Goal: Task Accomplishment & Management: Complete application form

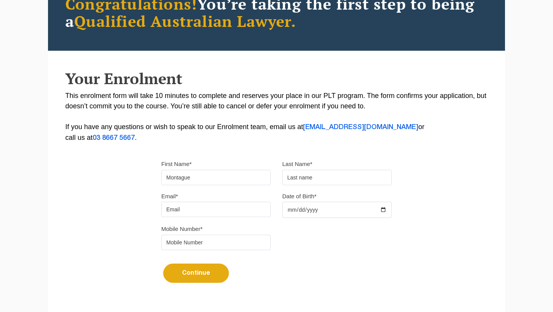
type input "Montague"
click at [321, 179] on input "text" at bounding box center [336, 177] width 109 height 15
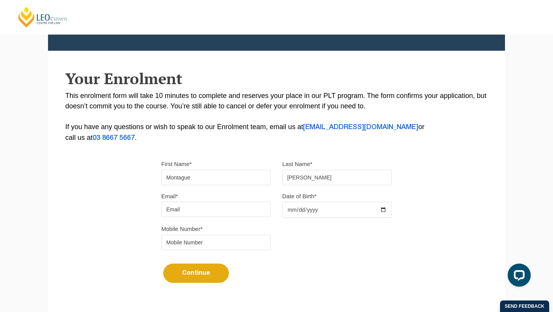
type input "Stamm"
click at [215, 210] on input "Email*" at bounding box center [215, 209] width 109 height 15
type input "montestamm3@gmail.com"
click at [329, 212] on input "Date of Birth*" at bounding box center [336, 210] width 109 height 16
type input "2003-06-10"
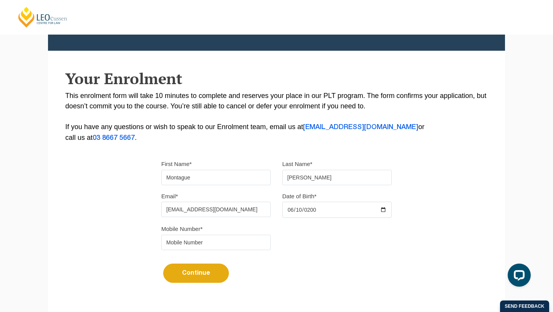
click at [221, 243] on input "tel" at bounding box center [215, 242] width 109 height 15
type input "0491607945"
click at [181, 275] on button "Continue" at bounding box center [196, 272] width 66 height 19
select select
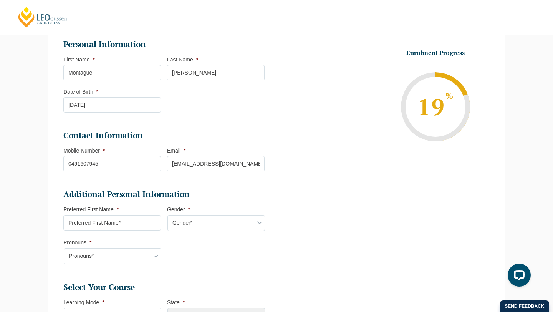
scroll to position [108, 0]
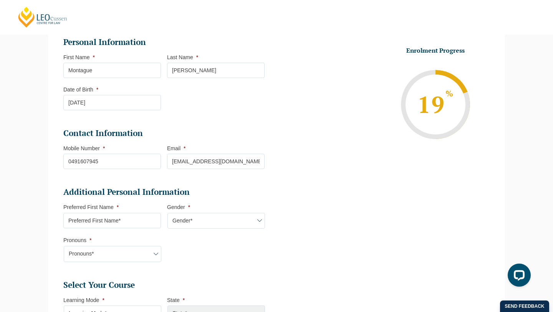
click at [136, 221] on input "Preferred First Name *" at bounding box center [112, 220] width 98 height 15
type input "Monte"
click at [210, 224] on select "Gender* Male Female Nonbinary Intersex Prefer not to disclose Other" at bounding box center [216, 221] width 98 height 16
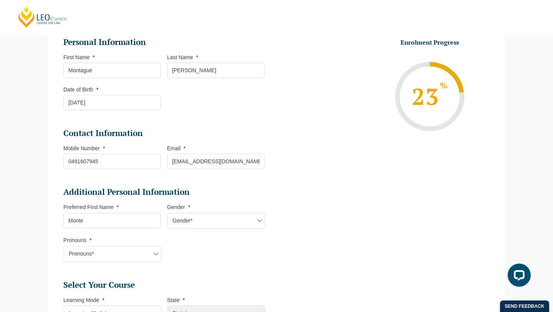
select select "[DEMOGRAPHIC_DATA]"
click at [167, 214] on select "Gender* Male Female Nonbinary Intersex Prefer not to disclose Other" at bounding box center [216, 221] width 98 height 16
click at [123, 258] on select "Pronouns* She/Her/Hers He/Him/His They/Them/Theirs Other Prefer not to disclose" at bounding box center [113, 254] width 98 height 16
select select "He/Him/His"
click at [64, 247] on select "Pronouns* She/Her/Hers He/Him/His They/Them/Theirs Other Prefer not to disclose" at bounding box center [113, 254] width 98 height 16
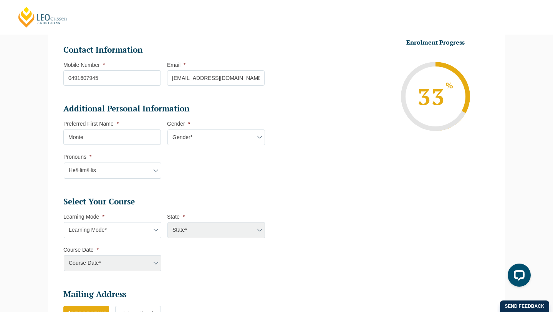
scroll to position [205, 0]
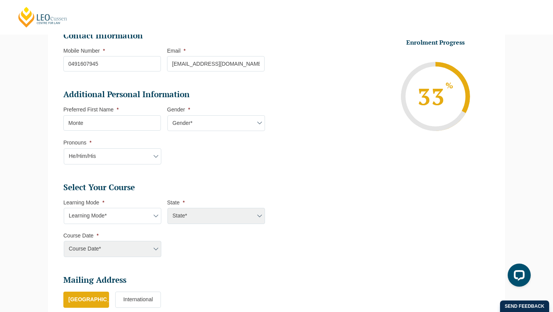
click at [132, 219] on select "Learning Mode* Online Full Time Learning Online Part Time Learning Blended Full…" at bounding box center [113, 216] width 98 height 16
select select "Online Part Time Learning"
click at [64, 209] on select "Learning Mode* Online Full Time Learning Online Part Time Learning Blended Full…" at bounding box center [113, 216] width 98 height 16
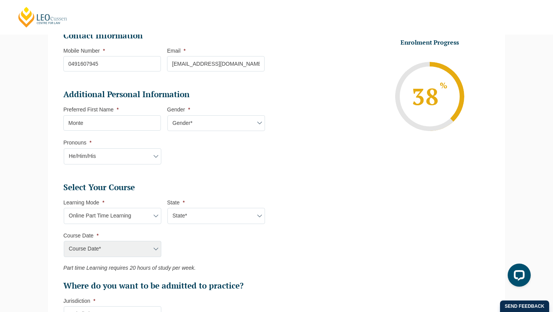
click at [215, 217] on select "State* National (ACT/NSW, VIC, QLD, SA, WA)" at bounding box center [216, 216] width 98 height 16
select select "National ([GEOGRAPHIC_DATA]/[GEOGRAPHIC_DATA], [GEOGRAPHIC_DATA], [GEOGRAPHIC_D…"
click at [167, 209] on select "State* National (ACT/NSW, VIC, QLD, SA, WA)" at bounding box center [216, 216] width 98 height 16
click at [149, 250] on select "Course Date* January 2026 (27-Jan-2026 to 21-Aug-2026) March 2026 (30-Mar-2026 …" at bounding box center [113, 249] width 98 height 16
select select "[DATE] ([DATE] to [DATE])"
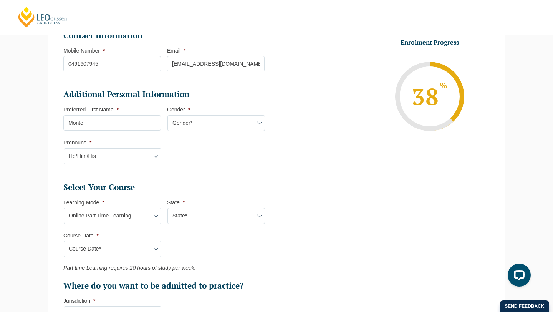
click at [64, 242] on select "Course Date* January 2026 (27-Jan-2026 to 21-Aug-2026) March 2026 (30-Mar-2026 …" at bounding box center [113, 249] width 98 height 16
type input "Intake 02 January 2026 PT"
type input "Practical Legal Training (NAT)"
select select "NAT PLT (JAN) 2026 Part Time Online"
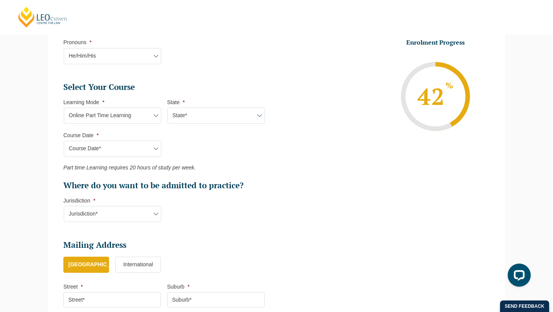
scroll to position [307, 0]
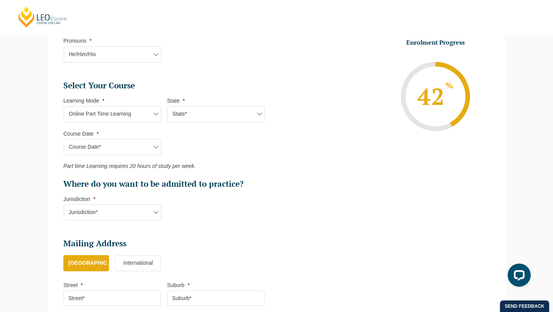
click at [139, 219] on select "Jurisdiction* VIC ACT/NSW SA WA QLD" at bounding box center [113, 212] width 98 height 16
select select "VIC"
click at [64, 205] on select "Jurisdiction* VIC ACT/NSW SA WA QLD" at bounding box center [113, 212] width 98 height 16
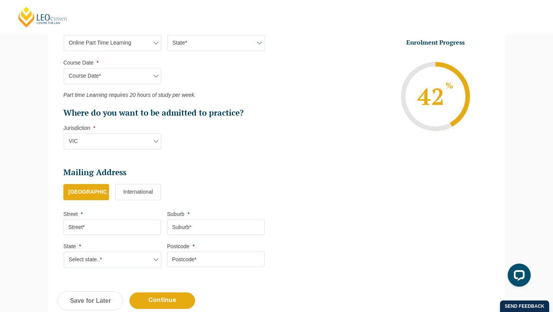
scroll to position [378, 0]
click at [111, 232] on input "Street *" at bounding box center [112, 226] width 98 height 15
type input "38 Londrigan Lane"
click at [185, 230] on input "Suburb *" at bounding box center [216, 226] width 98 height 15
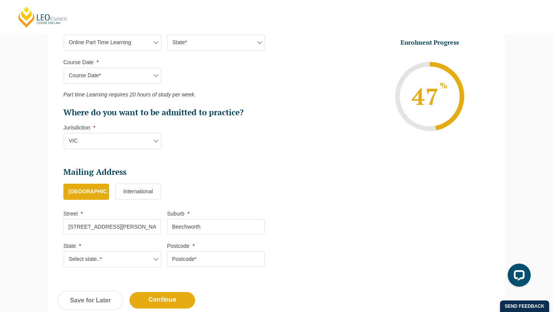
type input "Beechworth"
click at [122, 258] on select "Select state..* VIC WA QLD SA NSW NT ACT TAS" at bounding box center [113, 259] width 98 height 16
select select "VIC"
click at [64, 252] on select "Select state..* VIC WA QLD SA NSW NT ACT TAS" at bounding box center [113, 259] width 98 height 16
click at [186, 266] on input "Postcode *" at bounding box center [216, 258] width 98 height 15
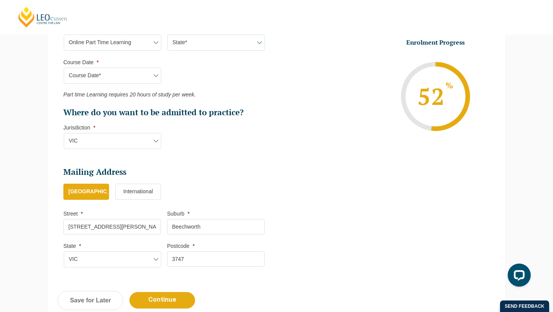
scroll to position [416, 0]
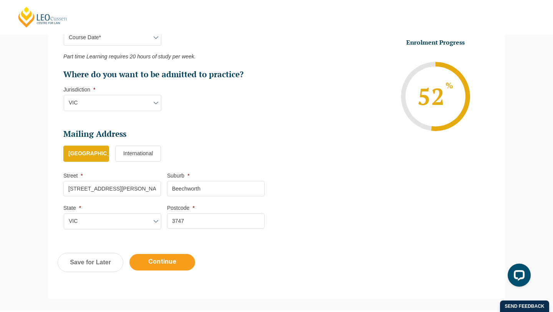
type input "3747"
click at [170, 266] on input "Continue" at bounding box center [162, 262] width 66 height 17
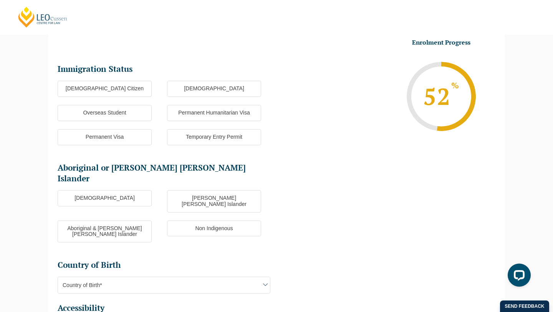
scroll to position [66, 0]
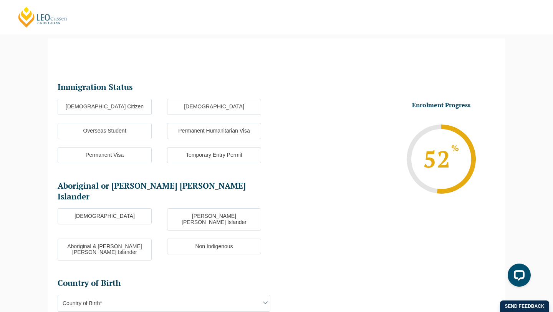
click at [134, 111] on label "[DEMOGRAPHIC_DATA] Citizen" at bounding box center [105, 107] width 94 height 16
click at [0, 0] on input "[DEMOGRAPHIC_DATA] Citizen" at bounding box center [0, 0] width 0 height 0
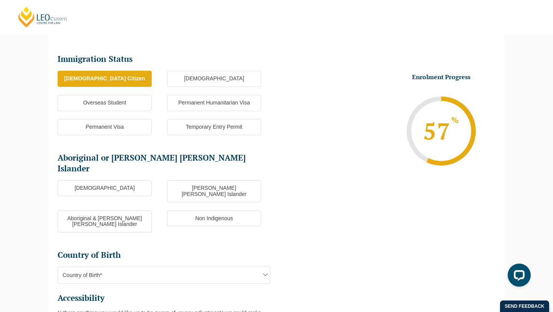
scroll to position [95, 0]
click at [179, 210] on label "Non Indigenous" at bounding box center [214, 218] width 94 height 16
click at [0, 0] on input "Non Indigenous" at bounding box center [0, 0] width 0 height 0
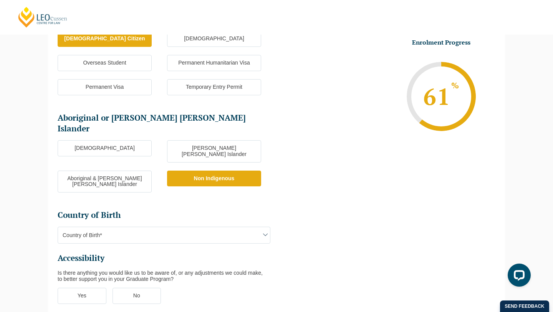
scroll to position [135, 0]
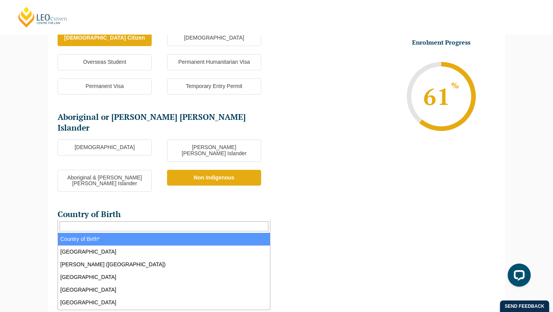
click at [176, 226] on span "Country of Birth*" at bounding box center [164, 234] width 212 height 16
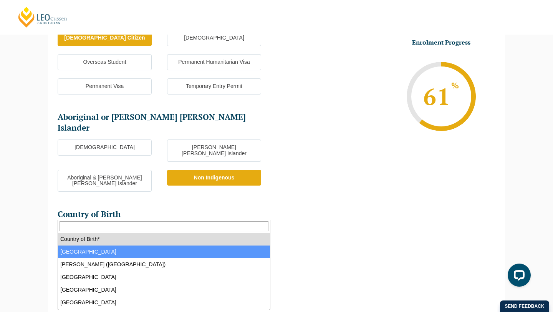
select select "Australia 1101"
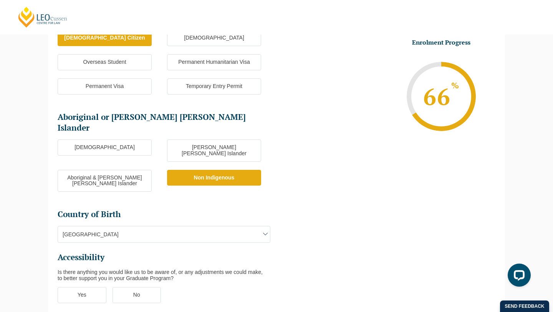
scroll to position [155, 0]
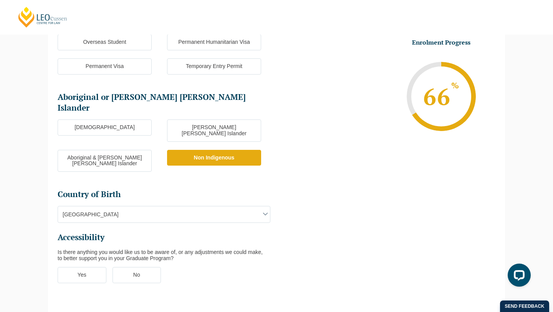
click at [138, 267] on label "No" at bounding box center [137, 275] width 49 height 16
click at [0, 0] on input "No" at bounding box center [0, 0] width 0 height 0
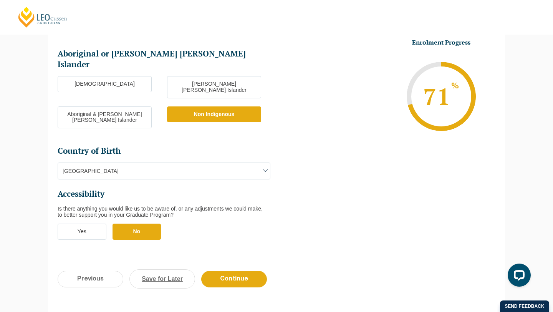
scroll to position [199, 0]
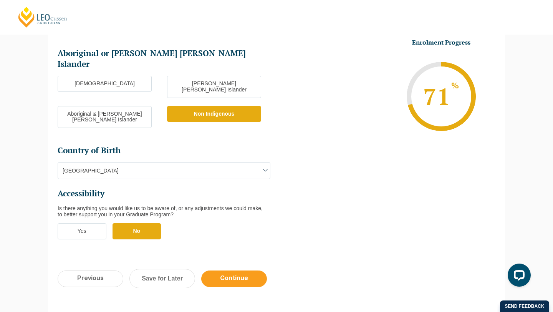
click at [240, 270] on input "Continue" at bounding box center [234, 278] width 66 height 17
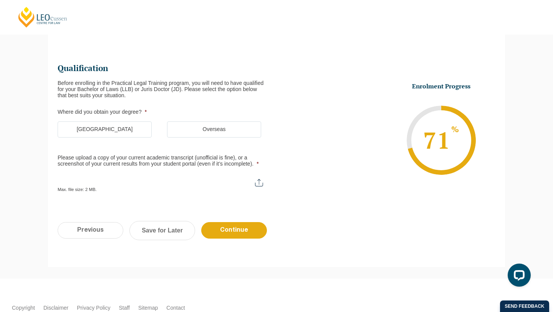
scroll to position [66, 0]
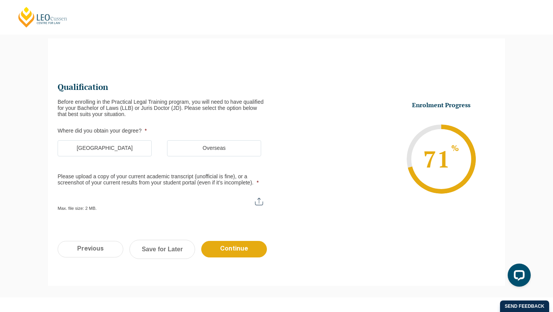
click at [124, 149] on label "[GEOGRAPHIC_DATA]" at bounding box center [105, 148] width 94 height 16
click at [0, 0] on input "[GEOGRAPHIC_DATA]" at bounding box center [0, 0] width 0 height 0
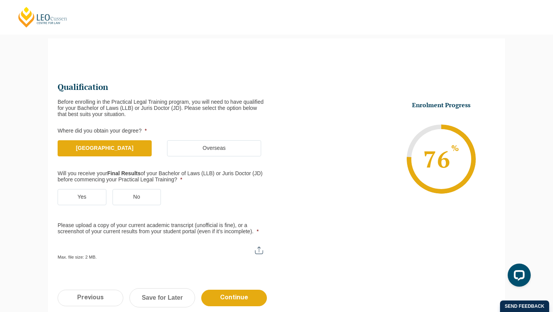
click at [93, 193] on label "Yes" at bounding box center [82, 197] width 49 height 16
click at [0, 0] on input "Yes" at bounding box center [0, 0] width 0 height 0
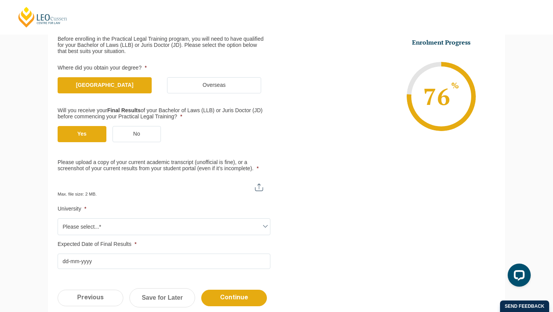
scroll to position [130, 0]
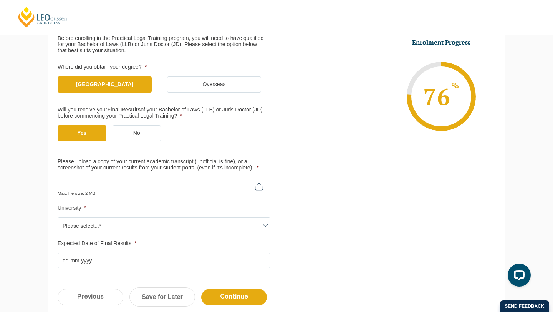
click at [124, 189] on input "Please upload a copy of your current academic transcript (unofficial is fine), …" at bounding box center [164, 183] width 213 height 13
type input "C:\fakepath\_RMIT Transcript.pdf"
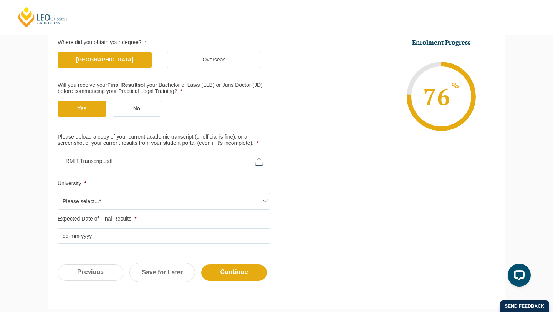
scroll to position [155, 0]
click at [215, 202] on span "Please select...*" at bounding box center [164, 201] width 212 height 16
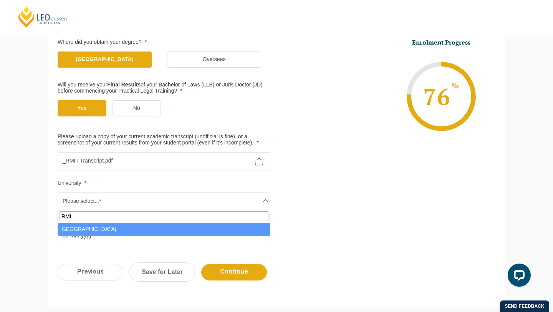
type input "RMIT"
select select "[GEOGRAPHIC_DATA]"
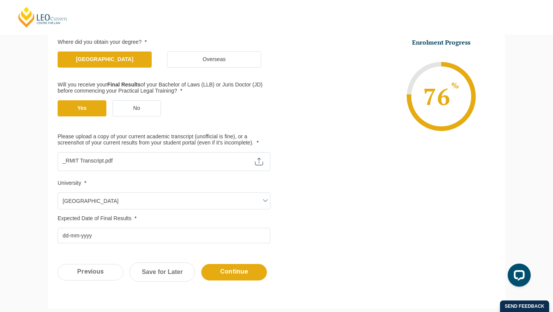
click at [122, 238] on input "Expected Date of Final Results *" at bounding box center [164, 235] width 213 height 15
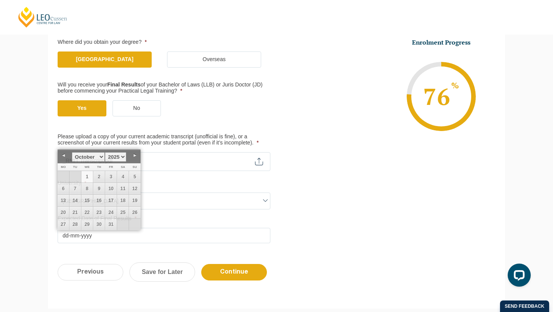
click at [191, 213] on ul "Qualification Before enrolling in the Practical Legal Training program, you wil…" at bounding box center [167, 118] width 219 height 250
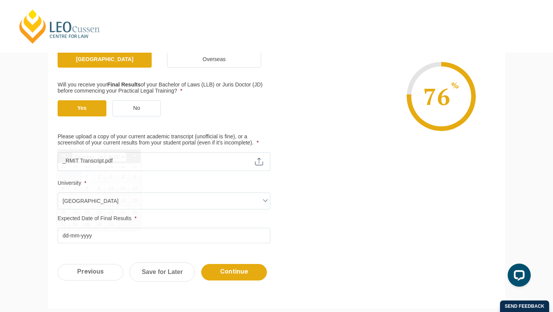
click at [151, 237] on input "Expected Date of Final Results *" at bounding box center [164, 235] width 213 height 15
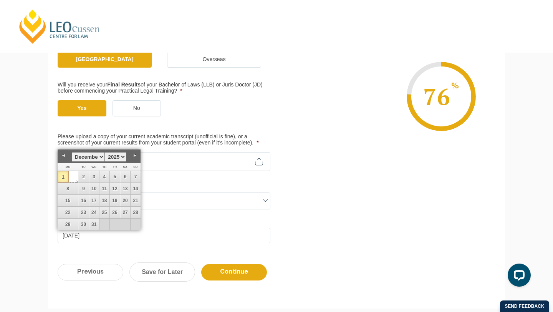
type input "01-12-2025"
click at [228, 261] on div "Previous Continue Save for Later" at bounding box center [276, 276] width 457 height 42
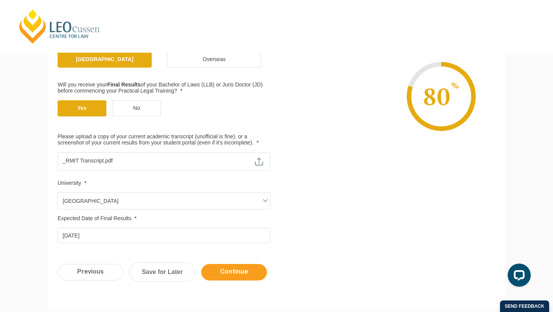
click at [227, 270] on input "Continue" at bounding box center [234, 272] width 66 height 17
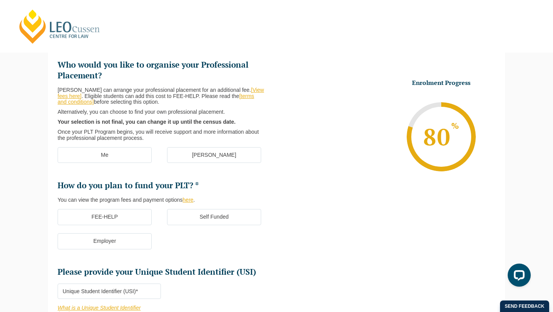
scroll to position [66, 0]
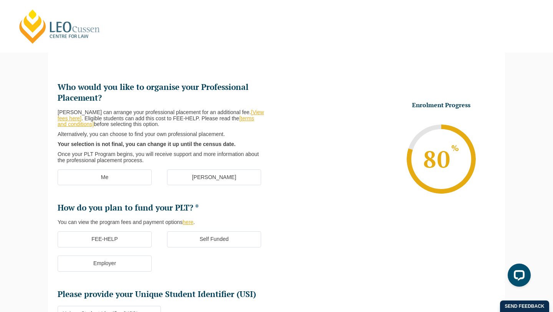
drag, startPoint x: 121, startPoint y: 113, endPoint x: 157, endPoint y: 124, distance: 38.3
click at [157, 124] on p "Leo Cussen can arrange your professional placement for an additional fee. [View…" at bounding box center [161, 118] width 207 height 18
click at [157, 125] on p "Leo Cussen can arrange your professional placement for an additional fee. [View…" at bounding box center [161, 118] width 207 height 18
drag, startPoint x: 156, startPoint y: 123, endPoint x: 139, endPoint y: 119, distance: 17.4
click at [139, 119] on p "Leo Cussen can arrange your professional placement for an additional fee. [View…" at bounding box center [161, 118] width 207 height 18
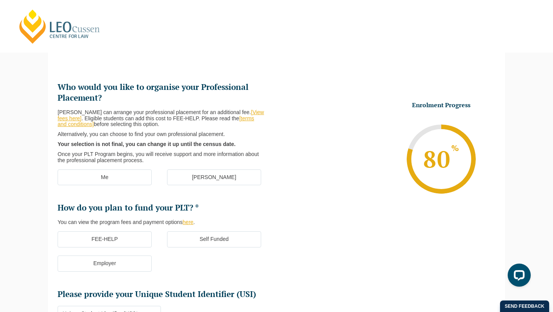
click at [139, 118] on p "Leo Cussen can arrange your professional placement for an additional fee. [View…" at bounding box center [161, 118] width 207 height 18
drag, startPoint x: 140, startPoint y: 118, endPoint x: 150, endPoint y: 119, distance: 10.4
click at [150, 119] on p "Leo Cussen can arrange your professional placement for an additional fee. [View…" at bounding box center [161, 118] width 207 height 18
drag, startPoint x: 129, startPoint y: 137, endPoint x: 156, endPoint y: 139, distance: 27.4
click at [156, 139] on div "Leo Cussen can arrange your professional placement for an additional fee. [View…" at bounding box center [164, 136] width 213 height 54
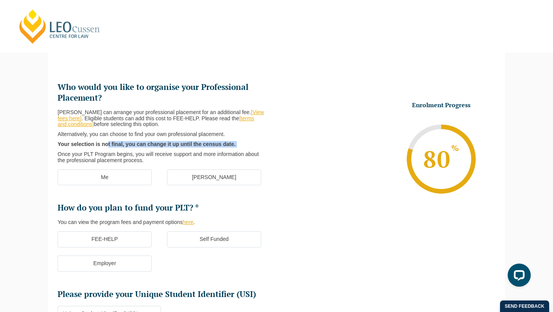
drag, startPoint x: 107, startPoint y: 146, endPoint x: 141, endPoint y: 149, distance: 34.3
click at [141, 149] on div "Leo Cussen can arrange your professional placement for an additional fee. [View…" at bounding box center [164, 136] width 213 height 54
click at [147, 151] on p "Once your PLT Program begins, you will receive support and more information abo…" at bounding box center [161, 157] width 207 height 12
drag, startPoint x: 104, startPoint y: 154, endPoint x: 117, endPoint y: 154, distance: 13.1
click at [117, 154] on p "Once your PLT Program begins, you will receive support and more information abo…" at bounding box center [161, 157] width 207 height 12
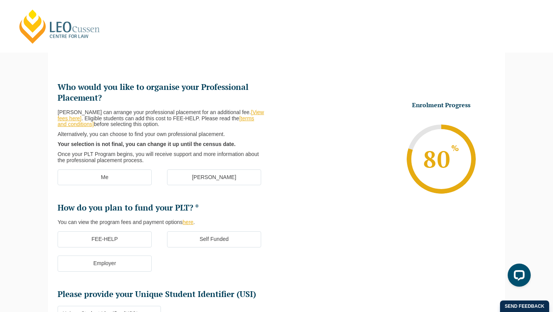
click at [141, 154] on p "Once your PLT Program begins, you will receive support and more information abo…" at bounding box center [161, 157] width 207 height 12
drag, startPoint x: 147, startPoint y: 158, endPoint x: 132, endPoint y: 153, distance: 16.2
click at [132, 153] on p "Once your PLT Program begins, you will receive support and more information abo…" at bounding box center [161, 157] width 207 height 12
click at [187, 182] on label "[PERSON_NAME]" at bounding box center [214, 177] width 94 height 16
click at [0, 0] on input "[PERSON_NAME]" at bounding box center [0, 0] width 0 height 0
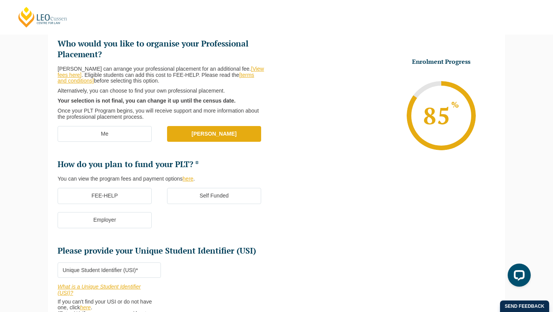
scroll to position [109, 0]
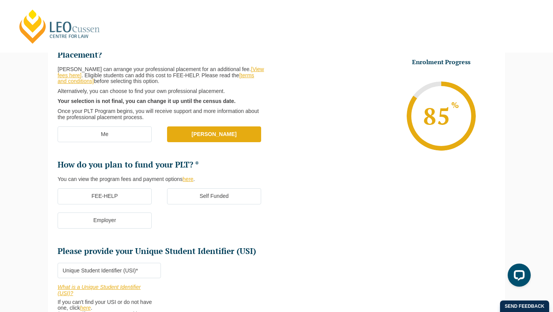
click at [194, 179] on link "here" at bounding box center [188, 179] width 11 height 6
click at [210, 200] on label "Self Funded" at bounding box center [214, 196] width 94 height 16
click at [0, 0] on input "Self Funded" at bounding box center [0, 0] width 0 height 0
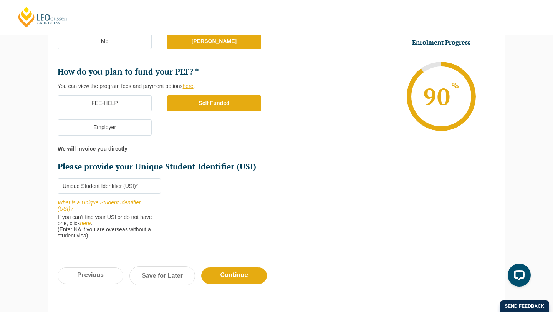
scroll to position [209, 0]
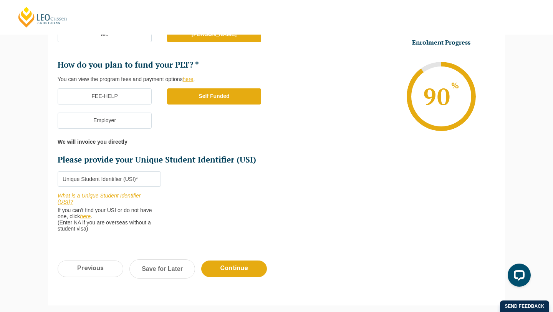
click at [113, 179] on input "Please provide your Unique Student Identifier (USI) *" at bounding box center [109, 178] width 103 height 15
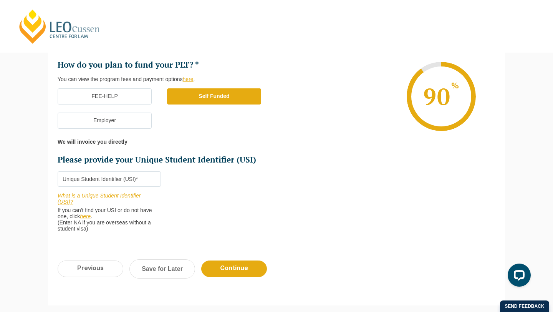
paste input "K6M74GHAB5"
type input "K6M74GHAB5"
click at [233, 265] on input "Continue" at bounding box center [234, 268] width 66 height 17
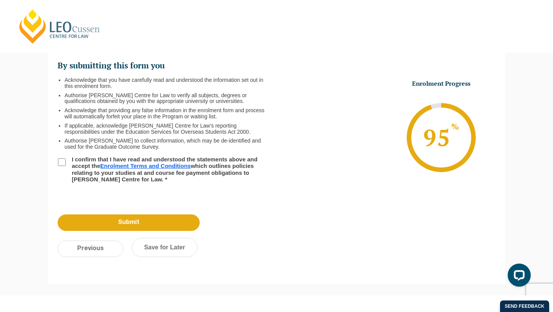
scroll to position [66, 0]
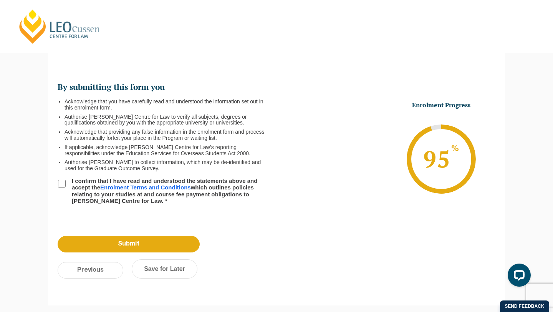
click at [65, 183] on input "I confirm that I have read and understood the statements above and accept the E…" at bounding box center [62, 184] width 8 height 8
checkbox input "true"
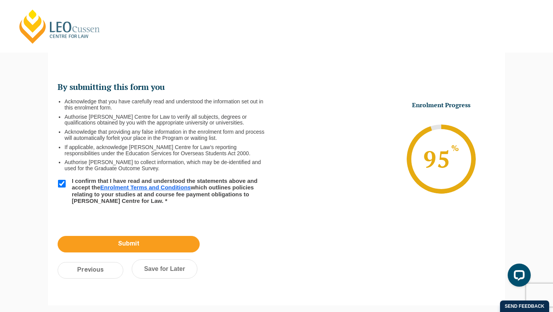
click at [148, 245] on input "Submit" at bounding box center [129, 244] width 142 height 17
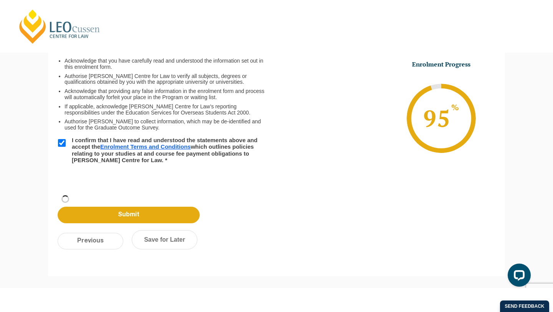
scroll to position [26, 0]
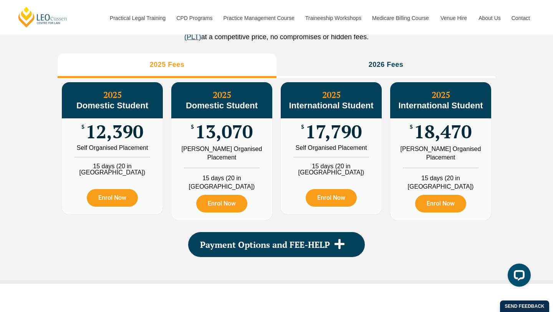
scroll to position [894, 0]
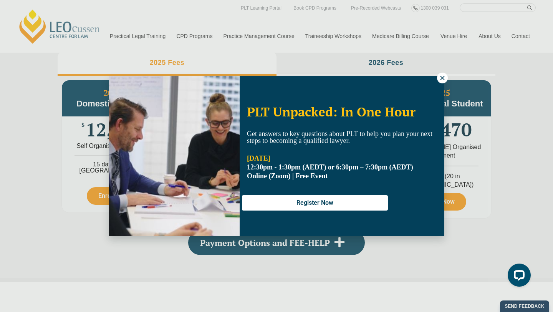
click at [440, 74] on button at bounding box center [442, 78] width 11 height 11
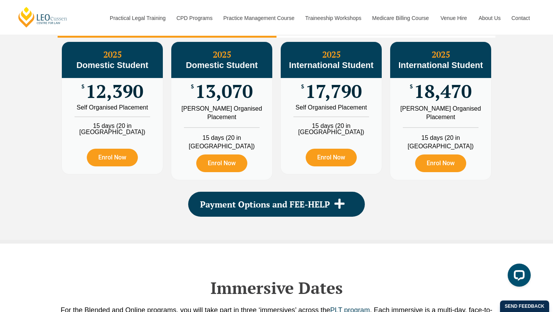
scroll to position [935, 0]
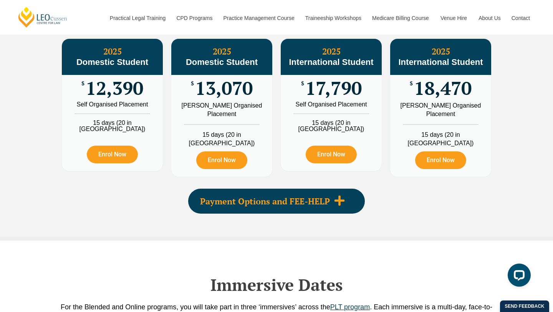
click at [252, 199] on span "Payment Options and FEE-HELP" at bounding box center [265, 201] width 130 height 8
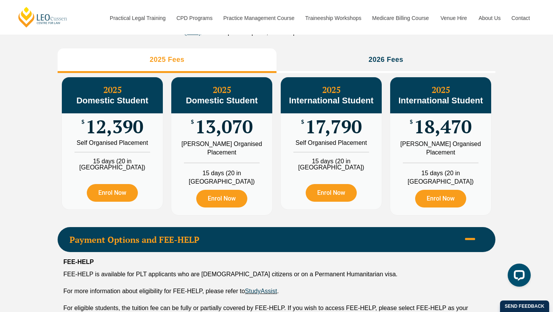
scroll to position [895, 0]
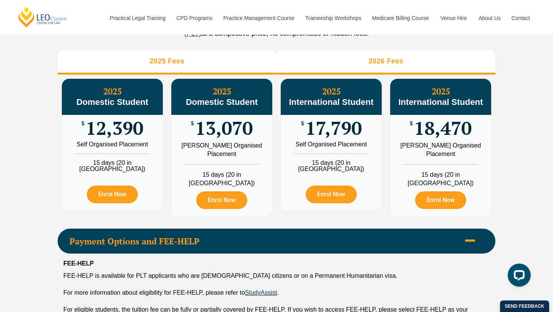
click at [371, 66] on h3 "2026 Fees" at bounding box center [386, 61] width 35 height 9
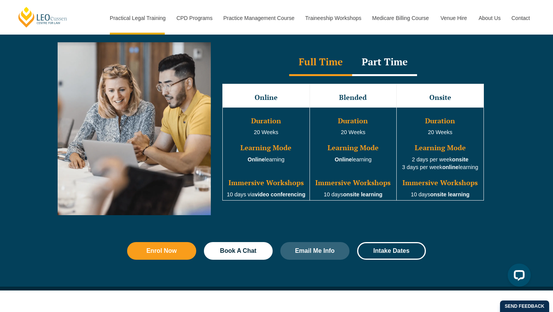
scroll to position [710, 0]
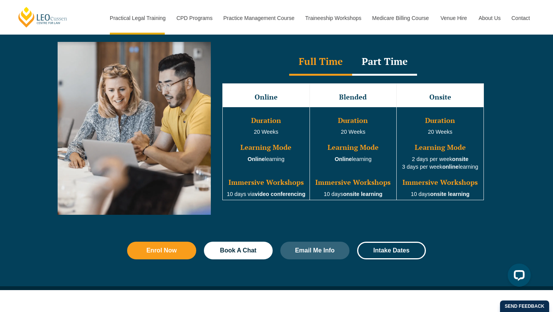
click at [380, 67] on div "Part Time" at bounding box center [384, 62] width 65 height 27
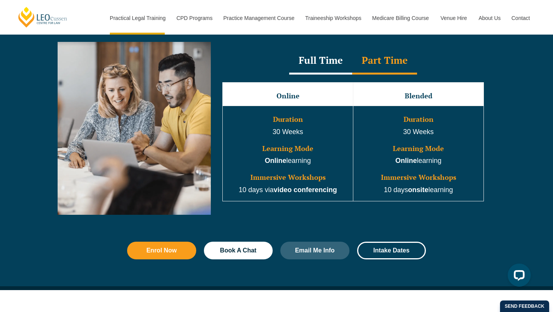
click at [337, 65] on div "Full Time" at bounding box center [320, 61] width 63 height 27
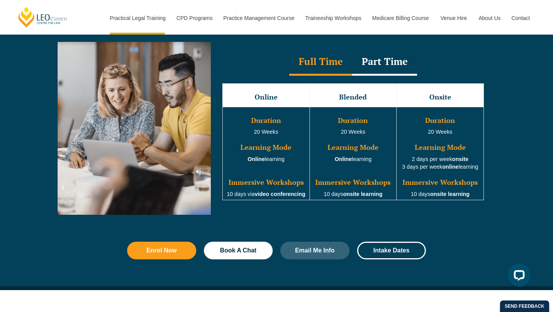
click at [379, 66] on div "Part Time" at bounding box center [384, 62] width 65 height 27
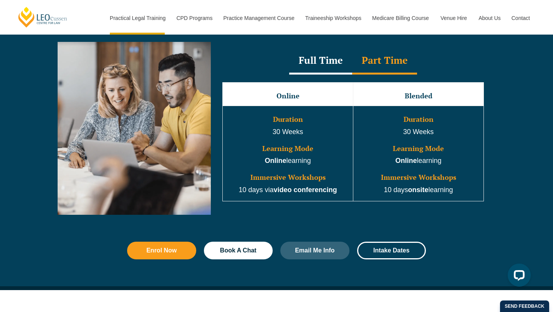
click at [338, 60] on div "Full Time" at bounding box center [320, 61] width 63 height 27
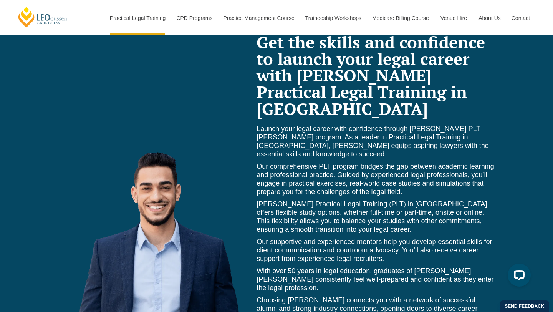
scroll to position [3257, 0]
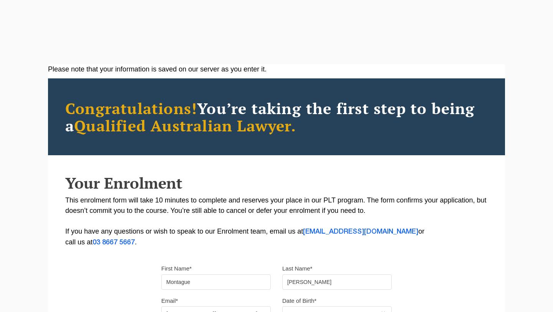
scroll to position [26, 0]
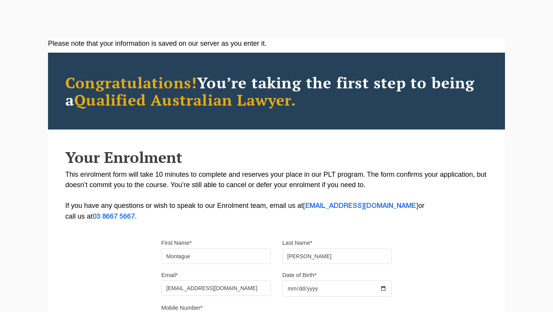
click at [114, 16] on header "[PERSON_NAME] Centre for Law Search here Practical Legal Training Our Practical…" at bounding box center [276, 26] width 553 height 53
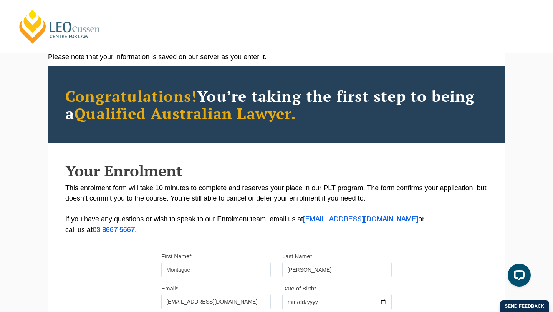
scroll to position [0, 0]
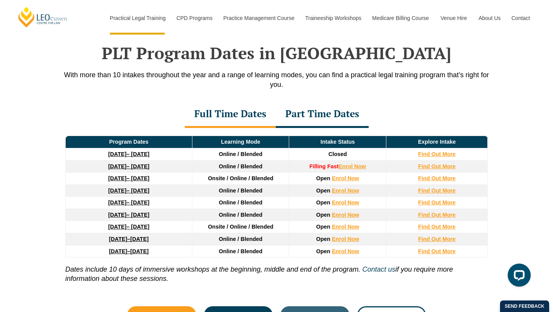
scroll to position [996, 0]
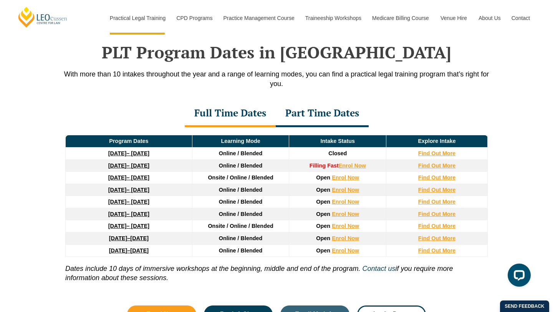
click at [314, 120] on div "Part Time Dates" at bounding box center [322, 113] width 93 height 27
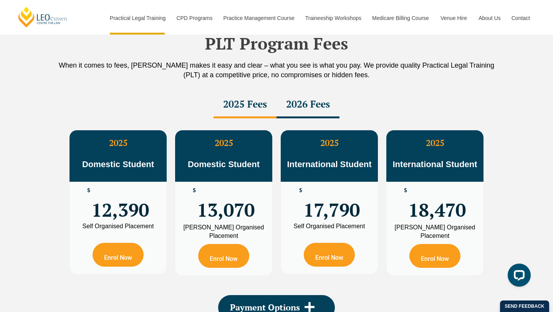
scroll to position [1304, 0]
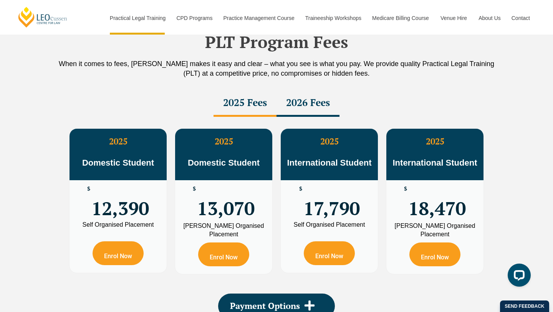
click at [298, 106] on div "2026 Fees" at bounding box center [307, 103] width 63 height 27
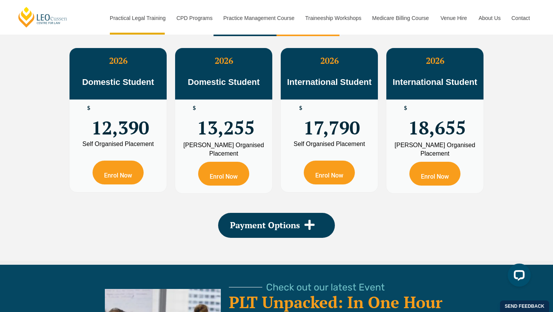
scroll to position [1407, 0]
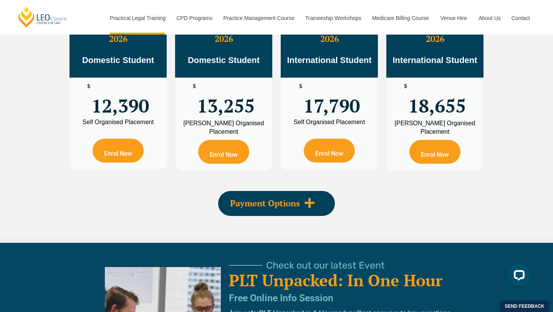
click at [270, 205] on span "Payment Options" at bounding box center [265, 203] width 70 height 8
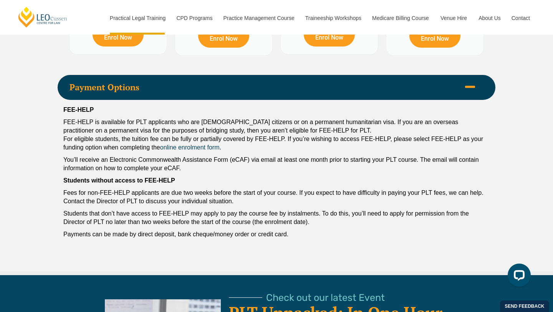
scroll to position [1527, 0]
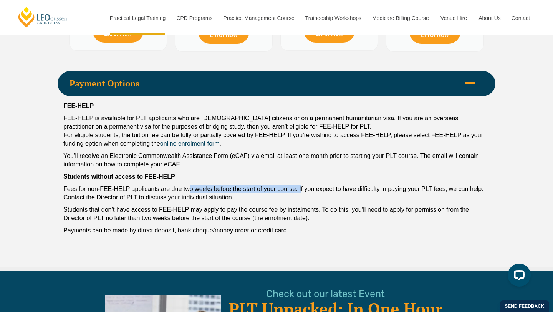
drag, startPoint x: 188, startPoint y: 191, endPoint x: 300, endPoint y: 190, distance: 112.1
click at [300, 190] on p "Fees for non-FEE-HELP applicants are due two weeks before the start of your cou…" at bounding box center [276, 193] width 426 height 17
click at [278, 200] on p "Fees for non-FEE-HELP applicants are due two weeks before the start of your cou…" at bounding box center [276, 193] width 426 height 17
drag, startPoint x: 230, startPoint y: 197, endPoint x: 179, endPoint y: 197, distance: 50.7
click at [179, 197] on p "Fees for non-FEE-HELP applicants are due two weeks before the start of your cou…" at bounding box center [276, 193] width 426 height 17
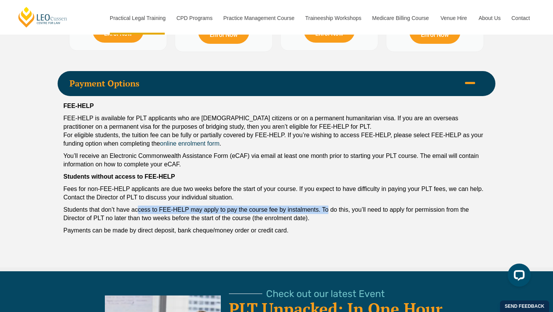
drag, startPoint x: 137, startPoint y: 210, endPoint x: 328, endPoint y: 211, distance: 190.9
click at [328, 211] on p "Students that don’t have access to FEE-HELP may apply to pay the course fee by …" at bounding box center [276, 213] width 426 height 17
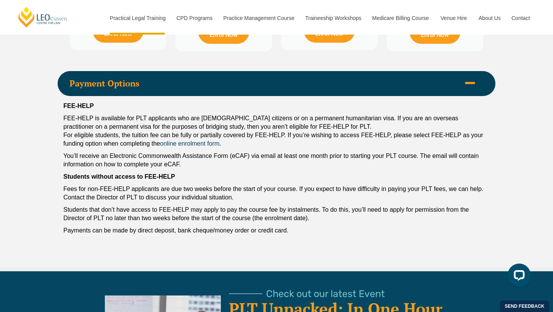
drag, startPoint x: 279, startPoint y: 209, endPoint x: 374, endPoint y: 217, distance: 95.6
click at [374, 217] on p "Students that don’t have access to FEE-HELP may apply to pay the course fee by …" at bounding box center [276, 213] width 426 height 17
drag, startPoint x: 358, startPoint y: 216, endPoint x: 332, endPoint y: 209, distance: 26.3
click at [332, 209] on p "Students that don’t have access to FEE-HELP may apply to pay the course fee by …" at bounding box center [276, 213] width 426 height 17
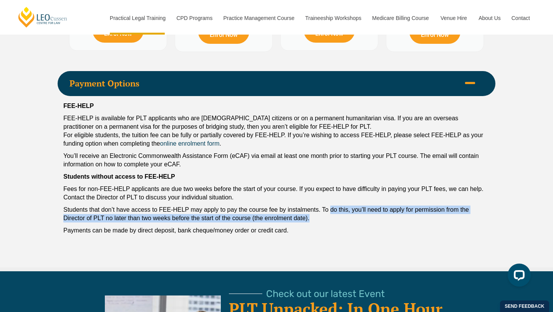
drag, startPoint x: 331, startPoint y: 209, endPoint x: 366, endPoint y: 223, distance: 37.6
click at [365, 222] on p "Students that don’t have access to FEE-HELP may apply to pay the course fee by …" at bounding box center [276, 213] width 426 height 17
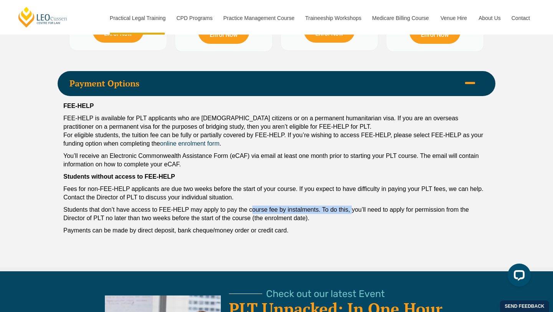
drag, startPoint x: 254, startPoint y: 213, endPoint x: 352, endPoint y: 215, distance: 97.9
click at [352, 215] on p "Students that don’t have access to FEE-HELP may apply to pay the course fee by …" at bounding box center [276, 213] width 426 height 17
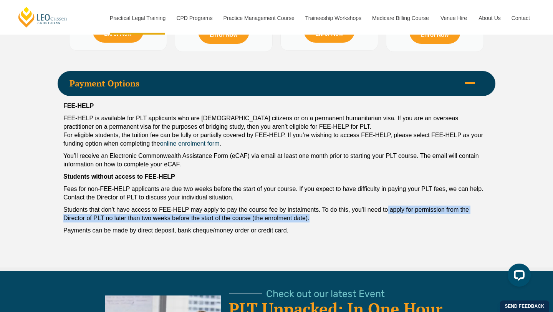
drag, startPoint x: 389, startPoint y: 215, endPoint x: 320, endPoint y: 217, distance: 68.4
click at [320, 217] on p "Students that don’t have access to FEE-HELP may apply to pay the course fee by …" at bounding box center [276, 213] width 426 height 17
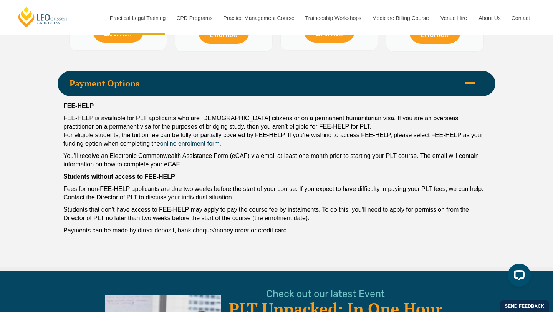
drag, startPoint x: 190, startPoint y: 207, endPoint x: 250, endPoint y: 214, distance: 60.8
click at [199, 207] on div "FEE-HELP FEE-HELP is available for PLT applicants who are Australian citizens o…" at bounding box center [277, 170] width 438 height 148
drag, startPoint x: 232, startPoint y: 212, endPoint x: 318, endPoint y: 212, distance: 85.6
click at [318, 212] on p "Students that don’t have access to FEE-HELP may apply to pay the course fee by …" at bounding box center [276, 213] width 426 height 17
drag, startPoint x: 177, startPoint y: 234, endPoint x: 296, endPoint y: 247, distance: 120.6
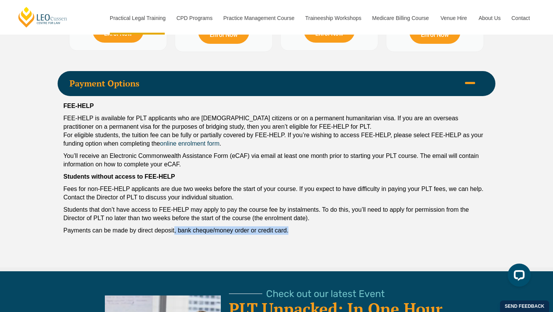
click at [296, 247] on div "PLT Program Fees When it comes to fees, Leo Cussen makes it easy and clear – wh…" at bounding box center [277, 27] width 438 height 480
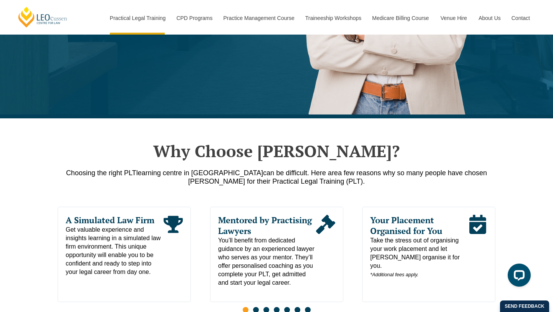
scroll to position [273, 0]
